Goal: Transaction & Acquisition: Register for event/course

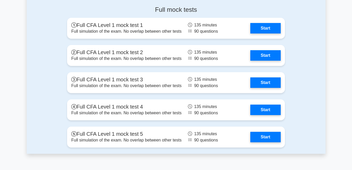
scroll to position [756, 0]
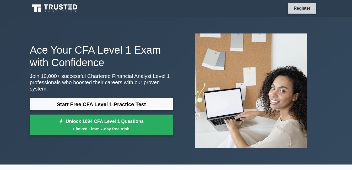
click at [297, 7] on link "Register" at bounding box center [301, 8] width 23 height 7
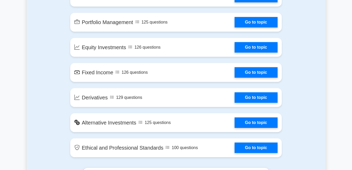
scroll to position [405, 0]
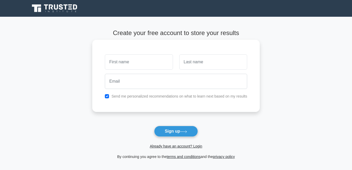
click at [145, 64] on input "text" at bounding box center [139, 61] width 68 height 15
type input "m"
type input "Mosalanyane"
click at [195, 63] on input "text" at bounding box center [213, 61] width 68 height 15
type input "m"
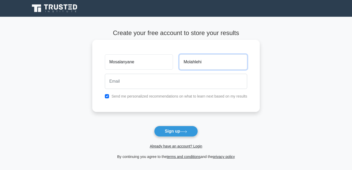
type input "Molahlehi"
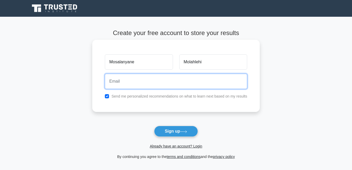
click at [157, 78] on input "email" at bounding box center [176, 81] width 142 height 15
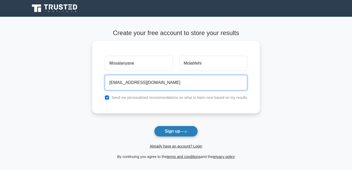
type input "salymolahlehi@gmail.com"
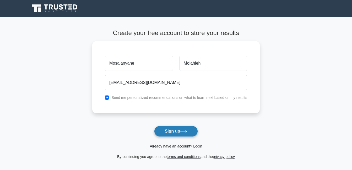
click at [177, 129] on button "Sign up" at bounding box center [176, 131] width 44 height 11
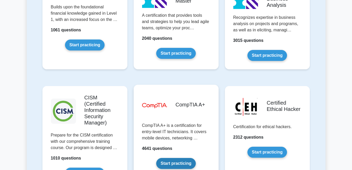
drag, startPoint x: 0, startPoint y: 0, endPoint x: 177, endPoint y: 129, distance: 218.9
click at [177, 158] on link "Start practicing" at bounding box center [176, 163] width 40 height 11
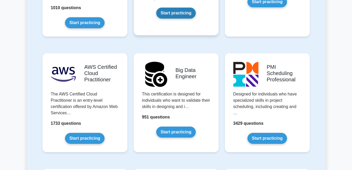
scroll to position [888, 0]
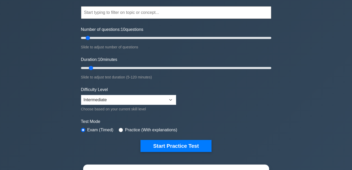
scroll to position [46, 0]
